Goal: Task Accomplishment & Management: Manage account settings

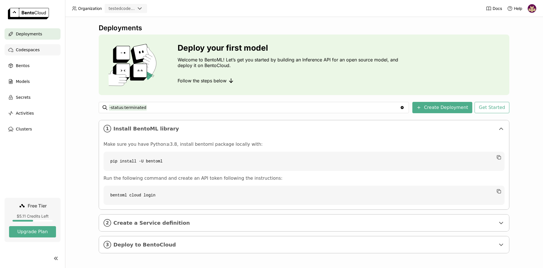
click at [39, 50] on div "Codespaces" at bounding box center [33, 49] width 56 height 11
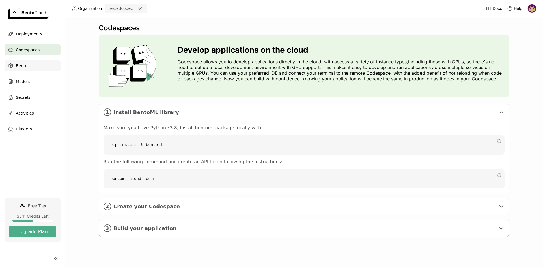
click at [37, 66] on div "Bentos" at bounding box center [33, 65] width 56 height 11
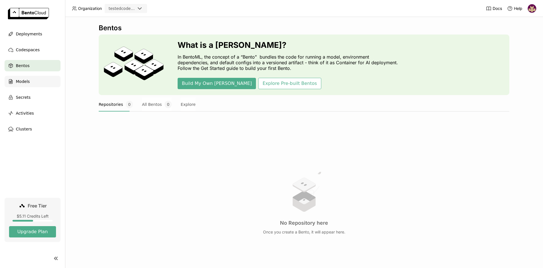
click at [32, 82] on div "Models" at bounding box center [33, 81] width 56 height 11
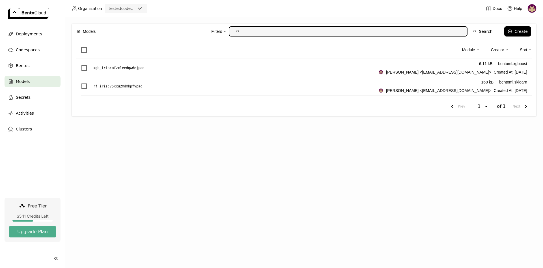
click at [532, 6] on img at bounding box center [532, 8] width 8 height 8
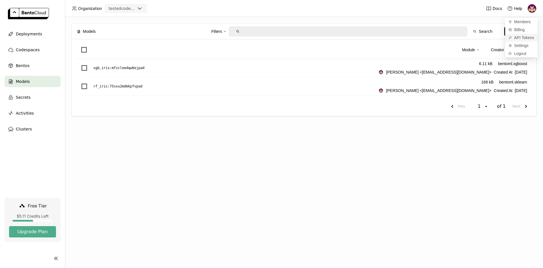
click at [520, 38] on span "API Tokens" at bounding box center [525, 37] width 20 height 5
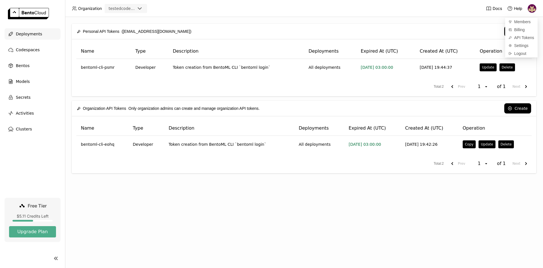
click at [31, 33] on span "Deployments" at bounding box center [29, 34] width 26 height 7
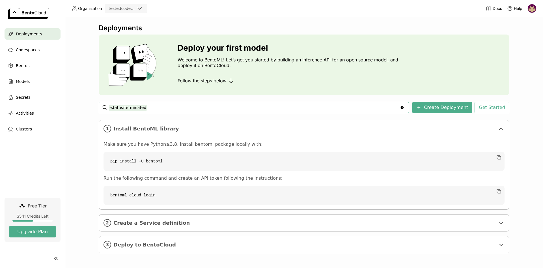
click at [40, 39] on div "Deployments" at bounding box center [33, 33] width 56 height 11
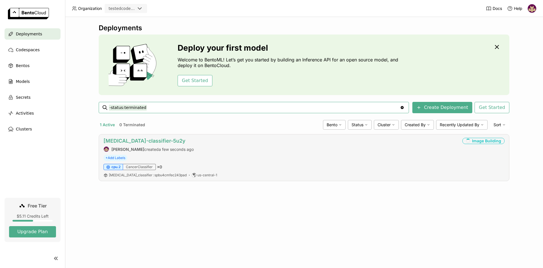
click at [151, 142] on link "[MEDICAL_DATA]-classifier-5u2y" at bounding box center [145, 141] width 82 height 6
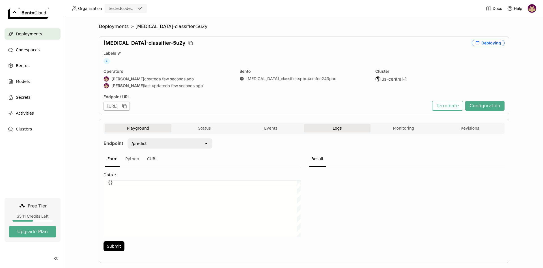
click at [340, 128] on span "Logs" at bounding box center [337, 128] width 9 height 5
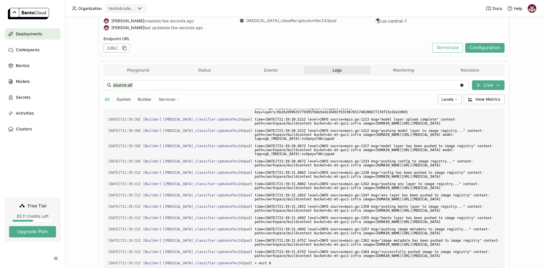
scroll to position [92, 0]
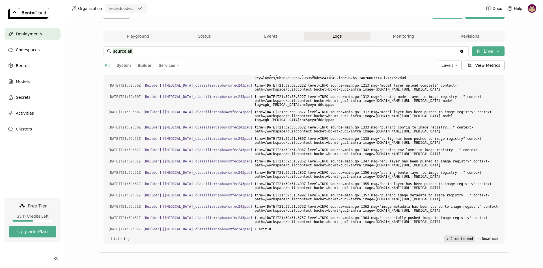
click at [459, 239] on button "Jump to end" at bounding box center [460, 238] width 30 height 7
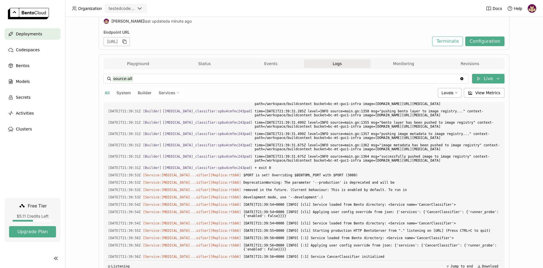
scroll to position [0, 0]
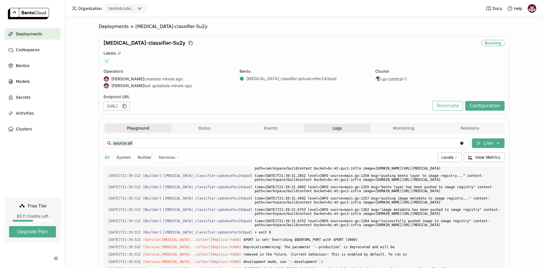
click at [146, 127] on button "Playground" at bounding box center [138, 128] width 67 height 8
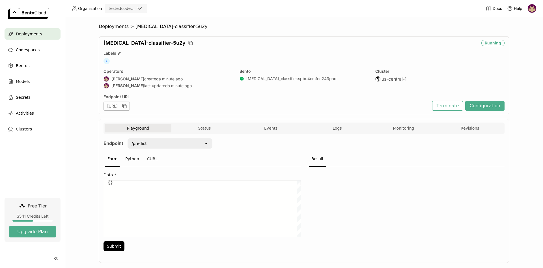
click at [132, 160] on div "Python" at bounding box center [132, 158] width 18 height 15
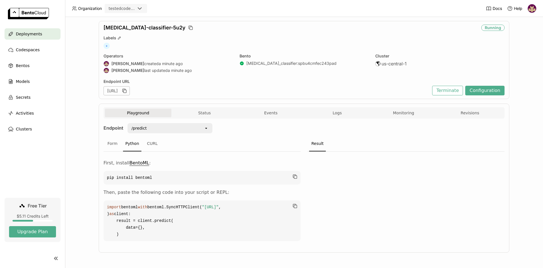
scroll to position [36, 0]
drag, startPoint x: 125, startPoint y: 235, endPoint x: 104, endPoint y: 200, distance: 40.7
click at [104, 200] on code "import bentoml with bentoml.SyncHTTPClient( "https://cancer-classifier-5u2y-23c…" at bounding box center [202, 220] width 197 height 41
copy code "with bentoml.SyncHTTPClient( "https://cancer-classifier-5u2y-23c8bed3.mt-guc1.b…"
click at [401, 109] on button "Monitoring" at bounding box center [404, 113] width 67 height 8
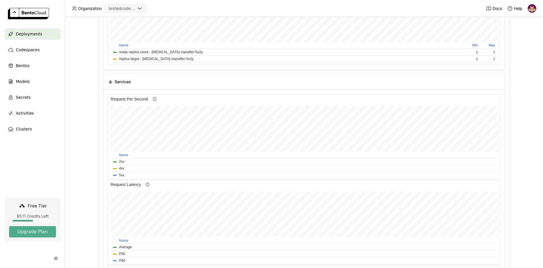
scroll to position [250, 0]
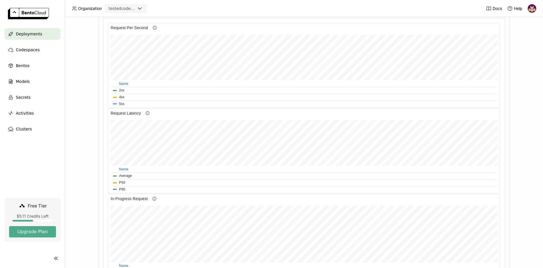
click at [522, 104] on div "Deployments > cancer-classifier-5u2y cancer-classifier-5u2y Running Labels + Op…" at bounding box center [304, 142] width 478 height 251
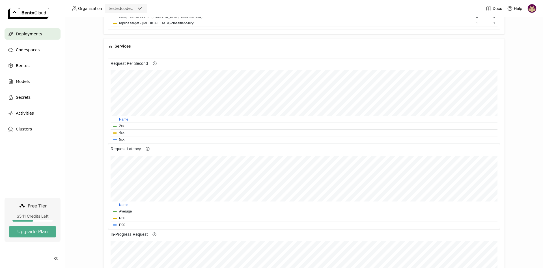
scroll to position [0, 0]
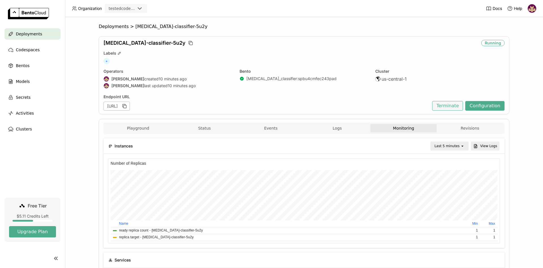
click at [452, 104] on button "Terminate" at bounding box center [447, 106] width 31 height 10
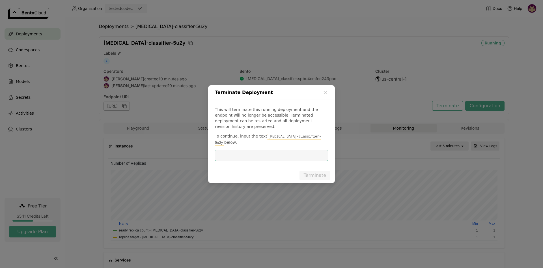
click at [266, 137] on code "[MEDICAL_DATA]-classifier-5u2y" at bounding box center [268, 140] width 106 height 12
click at [269, 138] on code "[MEDICAL_DATA]-classifier-5u2y" at bounding box center [268, 140] width 106 height 12
drag, startPoint x: 263, startPoint y: 136, endPoint x: 303, endPoint y: 137, distance: 40.2
click at [303, 137] on code "[MEDICAL_DATA]-classifier-5u2y" at bounding box center [268, 140] width 106 height 12
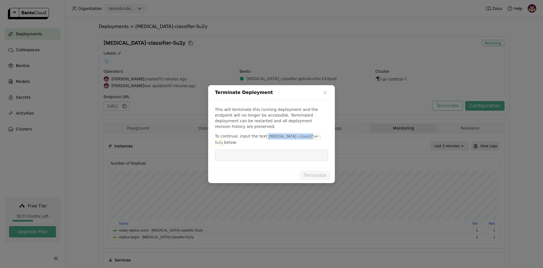
copy code "[MEDICAL_DATA]-classifier-5u2y"
click at [274, 150] on input "dialog" at bounding box center [271, 155] width 106 height 11
paste input "[MEDICAL_DATA]-classifier-5u2y"
type input "[MEDICAL_DATA]-classifier-5u2y"
click at [319, 171] on button "Terminate" at bounding box center [315, 176] width 31 height 10
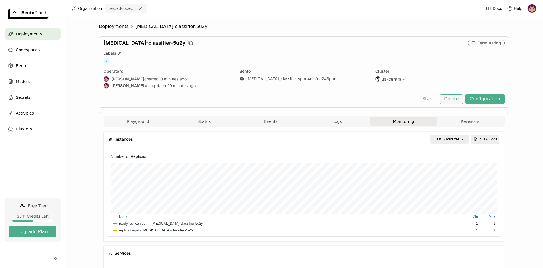
click at [453, 98] on button "Delete" at bounding box center [451, 99] width 23 height 10
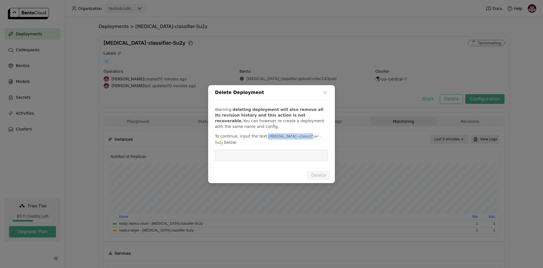
drag, startPoint x: 263, startPoint y: 140, endPoint x: 304, endPoint y: 138, distance: 40.8
click at [305, 139] on code "[MEDICAL_DATA]-classifier-5u2y" at bounding box center [268, 140] width 106 height 12
copy code "[MEDICAL_DATA]-classifier-5u2y"
click at [273, 155] on input "dialog" at bounding box center [271, 155] width 106 height 11
paste input "[MEDICAL_DATA]-classifier-5u2y"
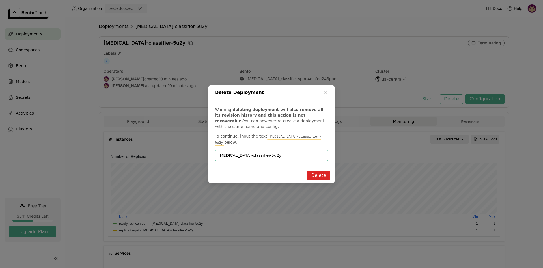
type input "[MEDICAL_DATA]-classifier-5u2y"
click at [314, 171] on button "Delete" at bounding box center [318, 176] width 23 height 10
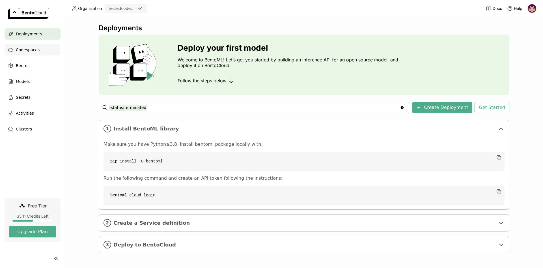
click at [29, 49] on span "Codespaces" at bounding box center [28, 49] width 24 height 7
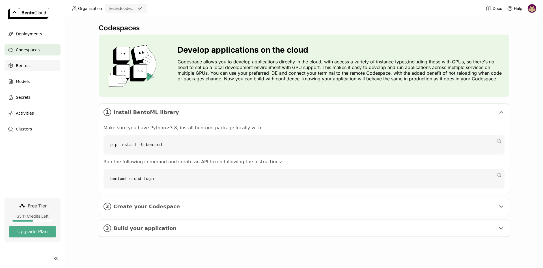
click at [31, 66] on div "Bentos" at bounding box center [33, 65] width 56 height 11
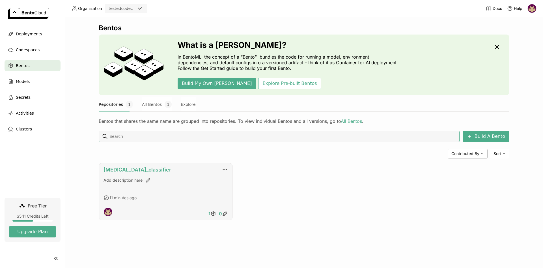
click at [125, 170] on link "[MEDICAL_DATA]_classifier" at bounding box center [138, 170] width 68 height 6
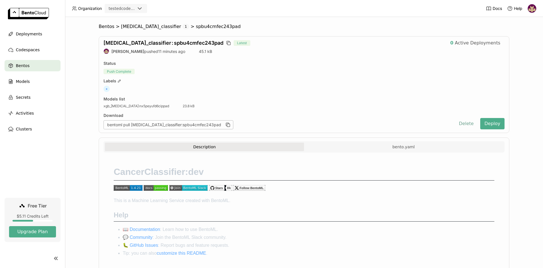
click at [471, 124] on button "Delete" at bounding box center [466, 123] width 23 height 11
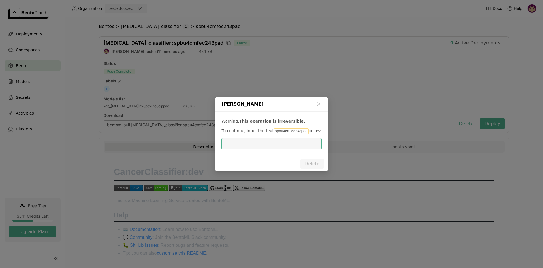
click at [274, 131] on code "spbu4cmfec243pad" at bounding box center [291, 131] width 35 height 6
copy p "spbu4cmfec243pad"
click at [277, 142] on input "dialog" at bounding box center [271, 143] width 93 height 11
paste input "spbu4cmfec243pad"
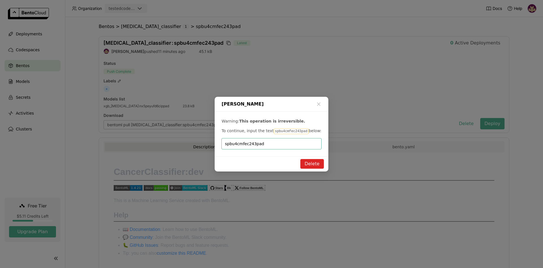
type input "spbu4cmfec243pad"
click at [311, 162] on button "Delete" at bounding box center [312, 164] width 23 height 10
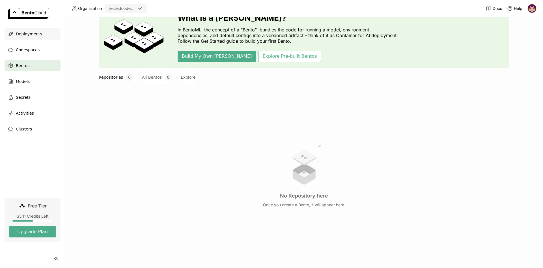
click at [30, 33] on span "Deployments" at bounding box center [29, 34] width 26 height 7
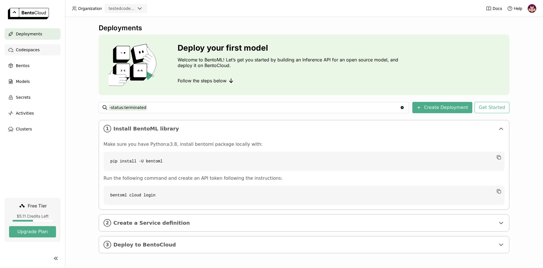
click at [30, 49] on span "Codespaces" at bounding box center [28, 49] width 24 height 7
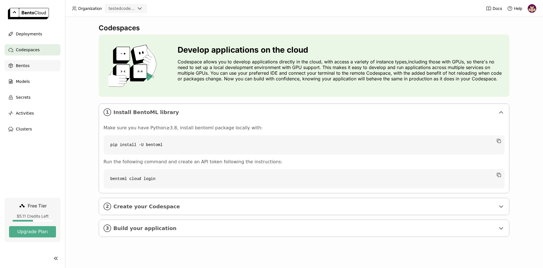
click at [29, 66] on div "Bentos" at bounding box center [33, 65] width 56 height 11
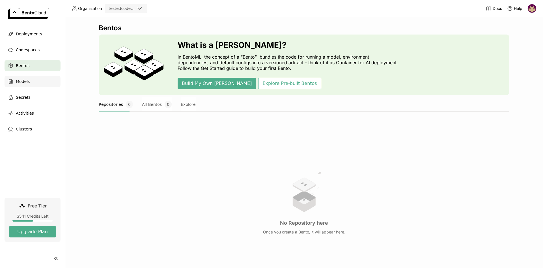
click at [32, 82] on div "Models" at bounding box center [33, 81] width 56 height 11
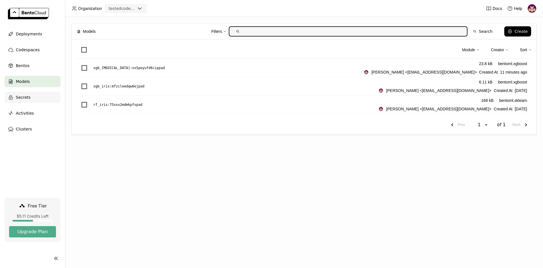
click at [38, 95] on div "Secrets" at bounding box center [33, 97] width 56 height 11
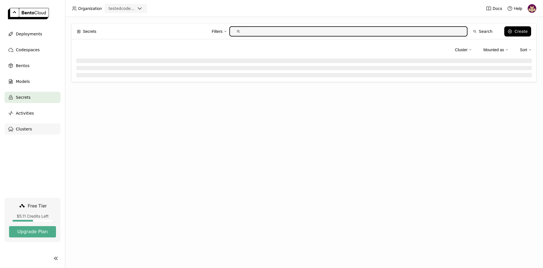
drag, startPoint x: 37, startPoint y: 114, endPoint x: 32, endPoint y: 130, distance: 16.4
click at [37, 114] on div "Activities" at bounding box center [33, 113] width 56 height 11
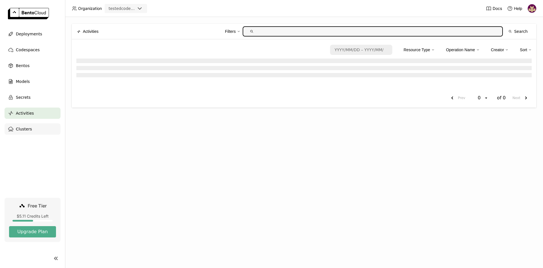
click at [33, 131] on div "Clusters" at bounding box center [33, 128] width 56 height 11
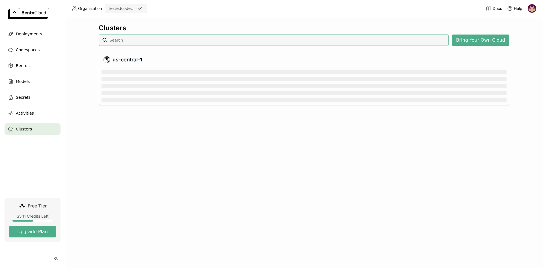
click at [533, 8] on img at bounding box center [532, 8] width 8 height 8
click at [519, 37] on span "API Tokens" at bounding box center [525, 37] width 20 height 5
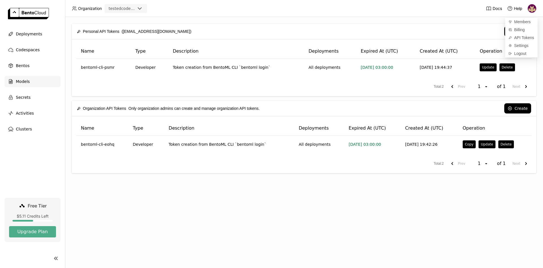
click at [22, 82] on span "Models" at bounding box center [23, 81] width 14 height 7
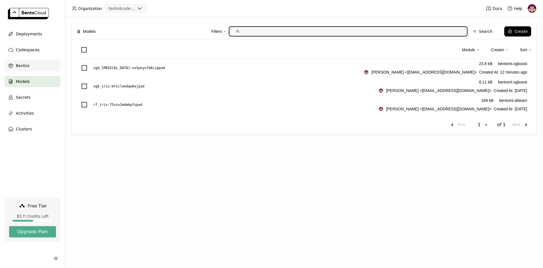
click at [23, 64] on span "Bentos" at bounding box center [23, 65] width 14 height 7
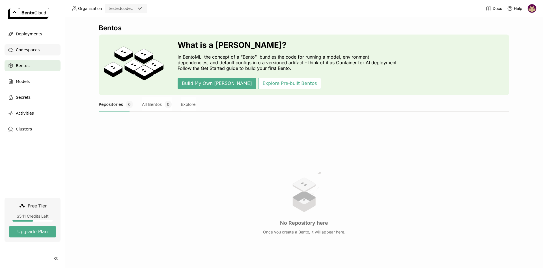
click at [26, 49] on span "Codespaces" at bounding box center [28, 49] width 24 height 7
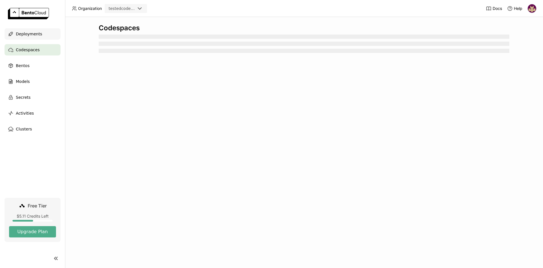
click at [28, 35] on span "Deployments" at bounding box center [29, 34] width 26 height 7
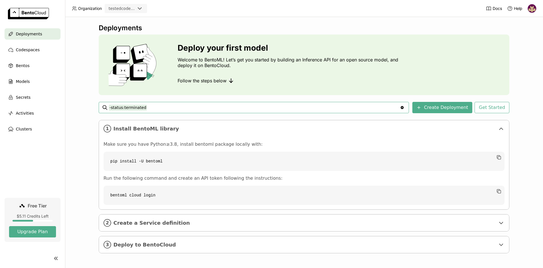
click at [533, 8] on img at bounding box center [532, 8] width 8 height 8
click at [521, 53] on span "Logout" at bounding box center [521, 53] width 12 height 5
